Goal: Information Seeking & Learning: Learn about a topic

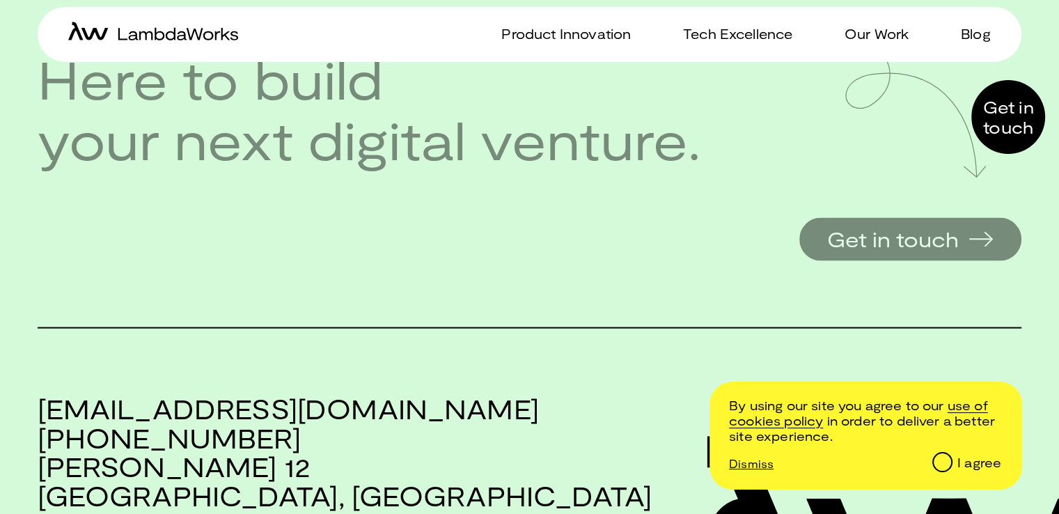
scroll to position [3173, 0]
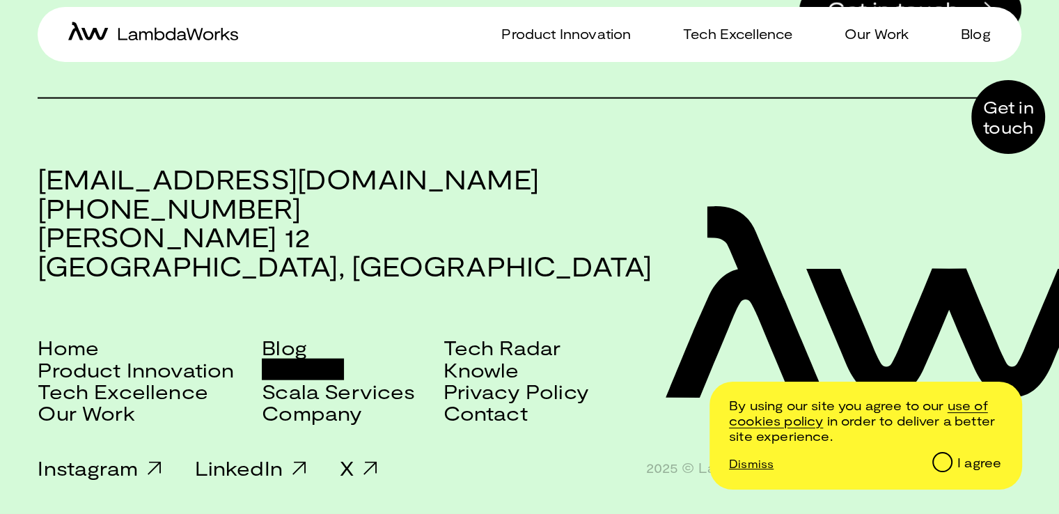
click at [321, 365] on link "Careers" at bounding box center [303, 370] width 82 height 22
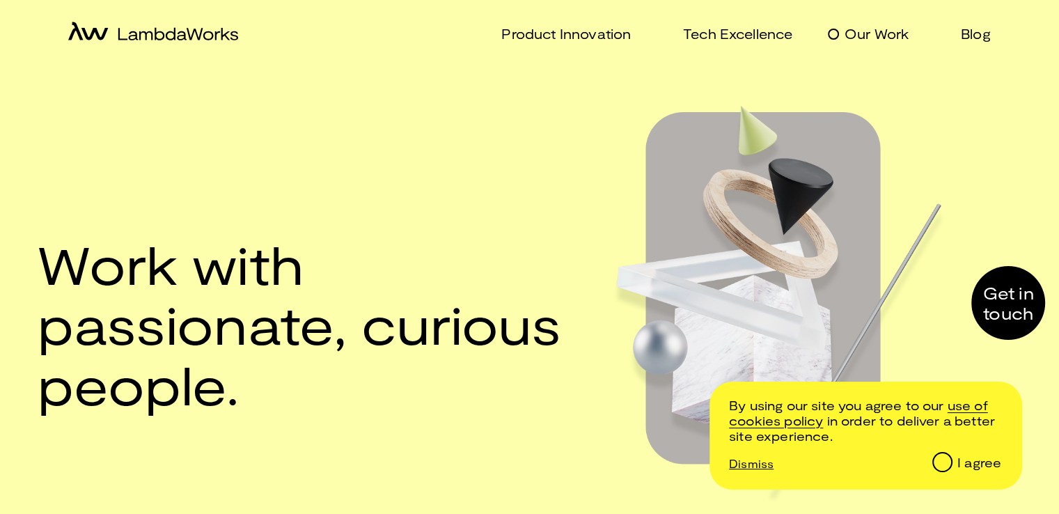
click at [864, 34] on p "Our Work" at bounding box center [877, 34] width 64 height 20
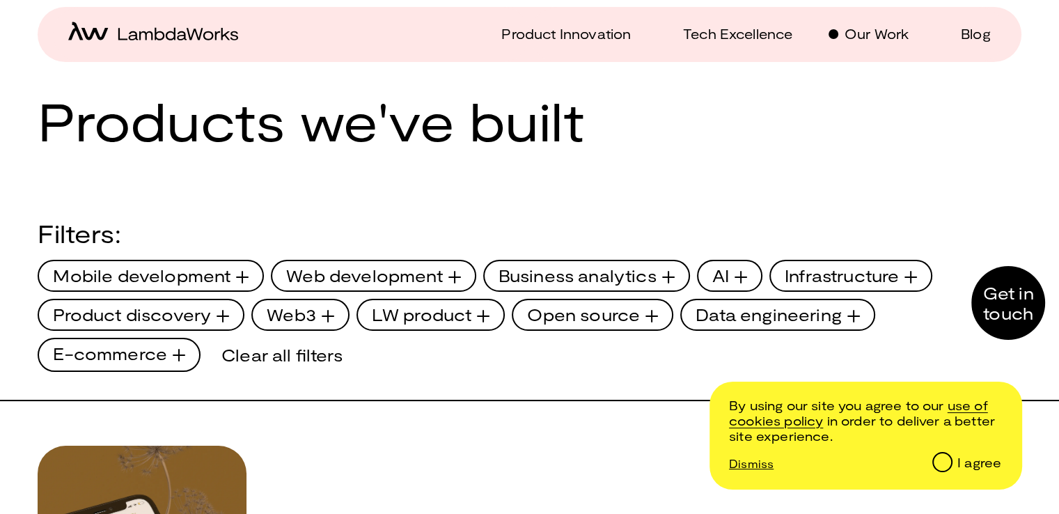
scroll to position [348, 0]
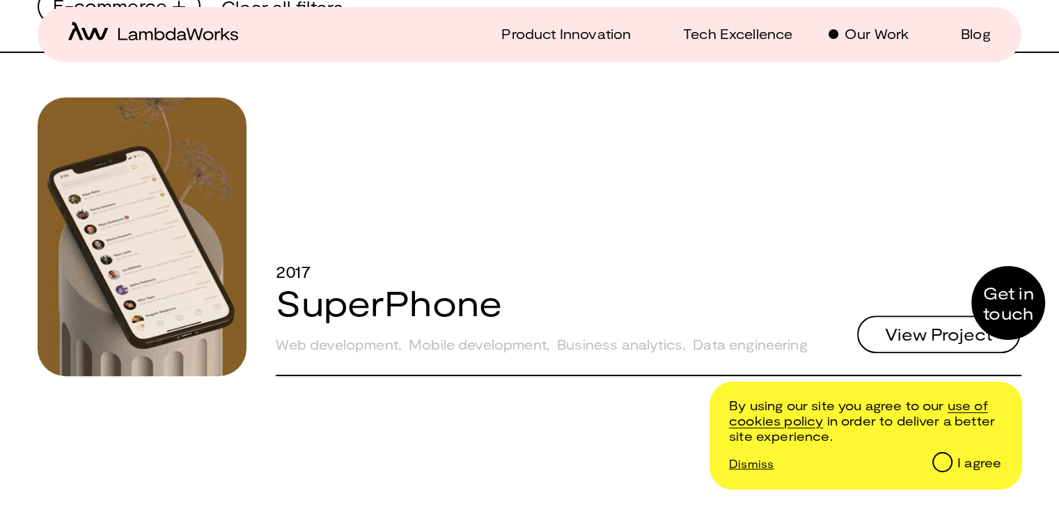
click at [925, 332] on span "View Project" at bounding box center [938, 334] width 107 height 17
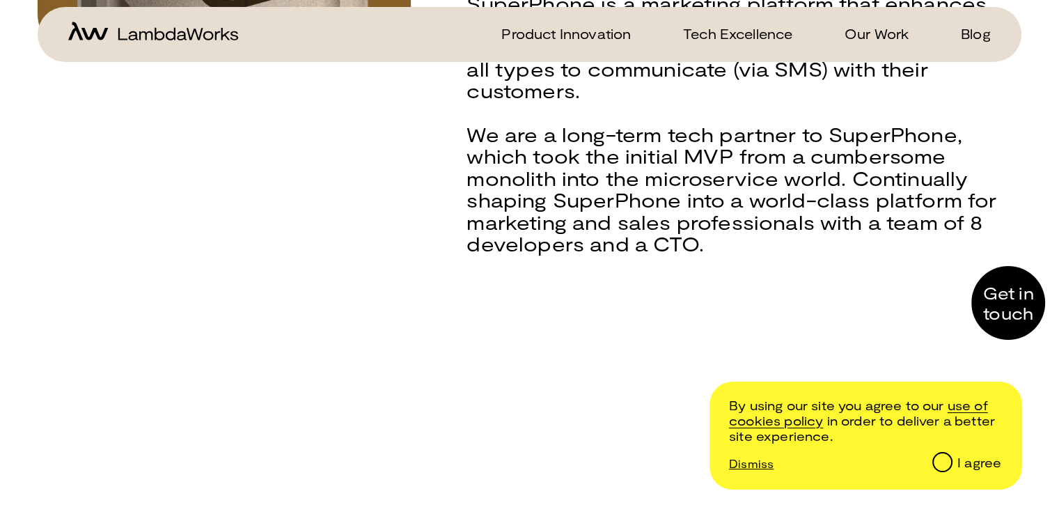
scroll to position [418, 0]
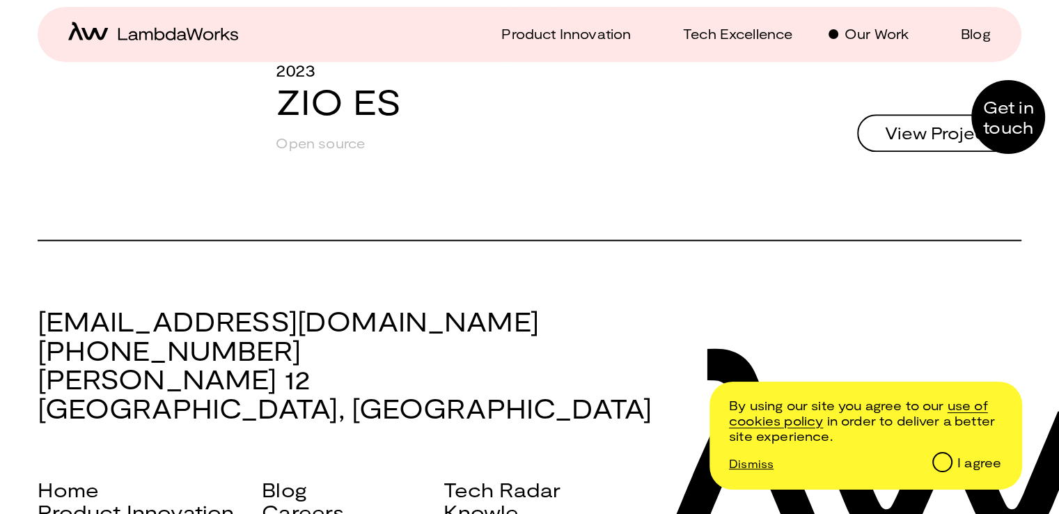
scroll to position [6617, 0]
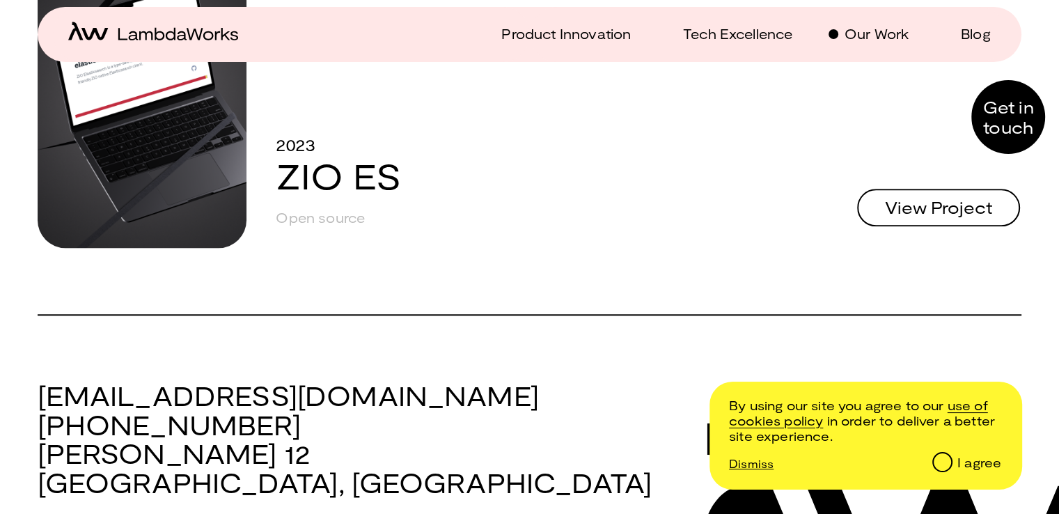
click at [356, 176] on link "ZIO ES" at bounding box center [338, 175] width 125 height 42
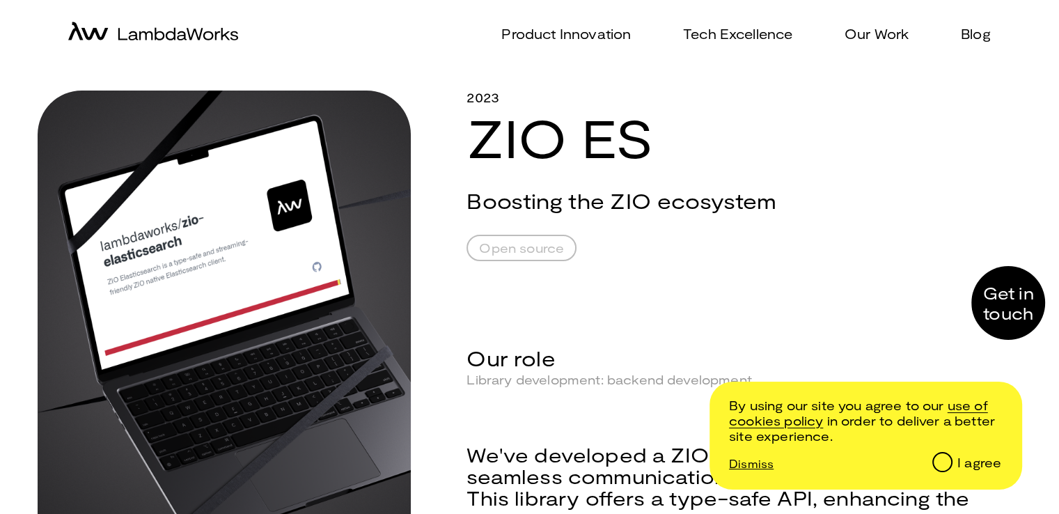
scroll to position [70, 0]
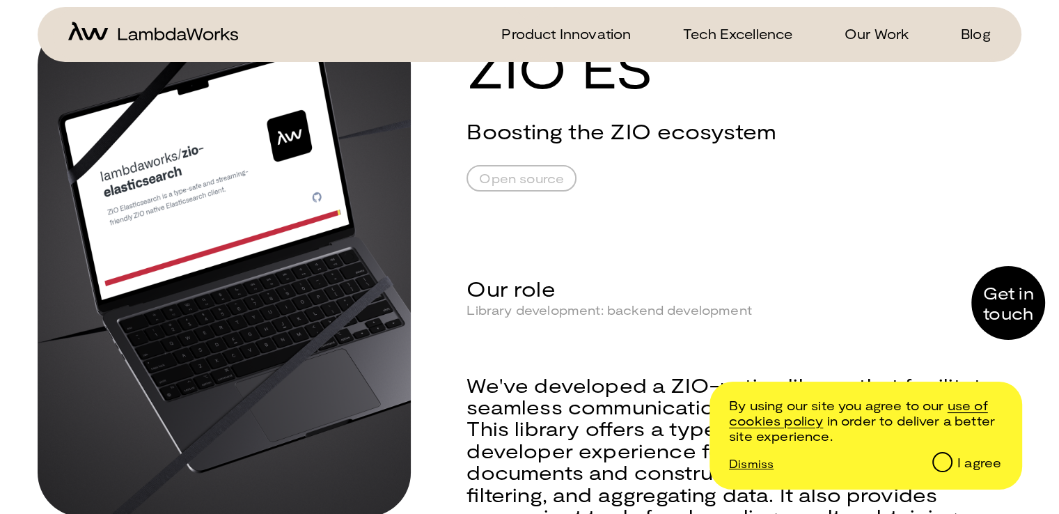
click at [511, 194] on div "2023 ZIO ES Boosting the ZIO ecosystem Open source Our role Library development…" at bounding box center [743, 350] width 552 height 659
click at [513, 183] on link "Open source" at bounding box center [522, 178] width 110 height 26
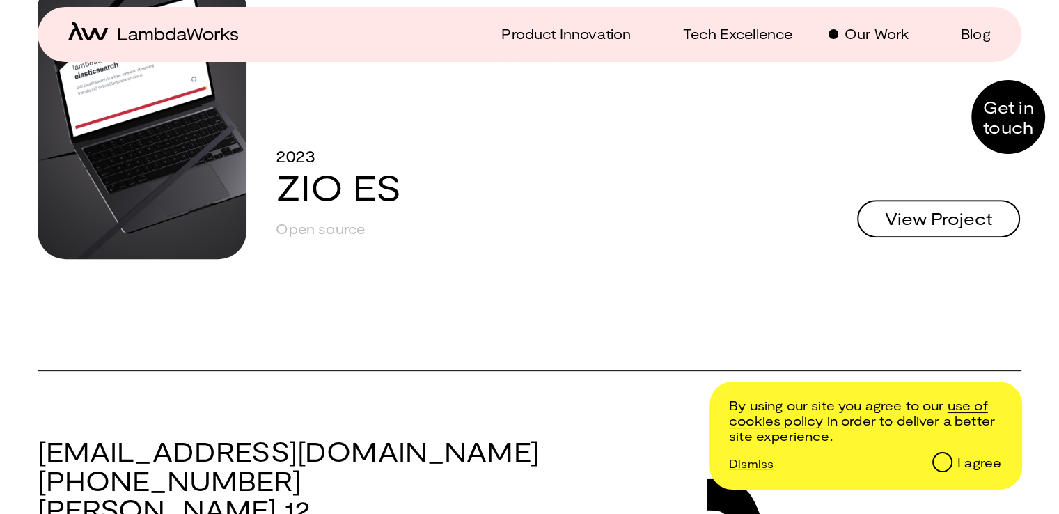
scroll to position [324, 0]
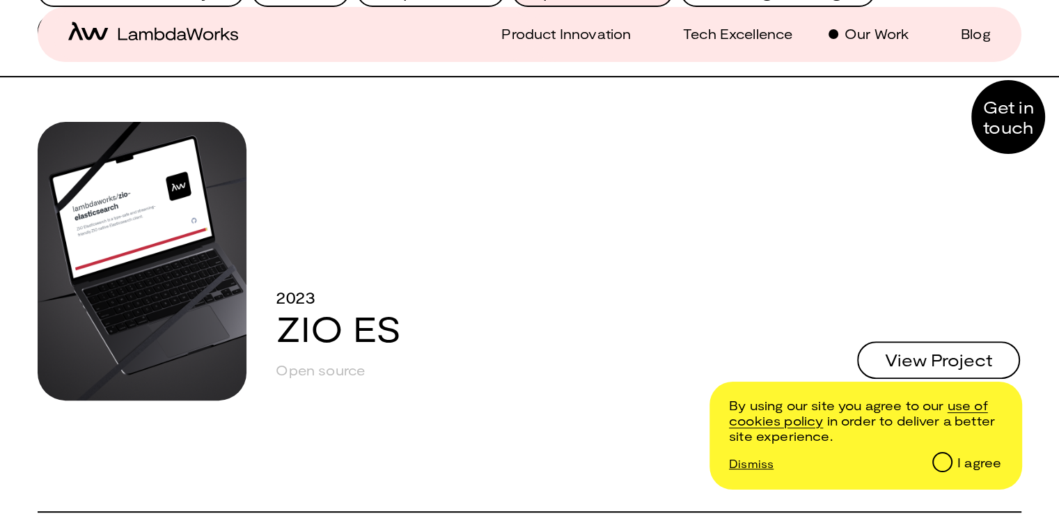
click at [332, 321] on link "ZIO ES" at bounding box center [338, 327] width 125 height 42
